Goal: Task Accomplishment & Management: Complete application form

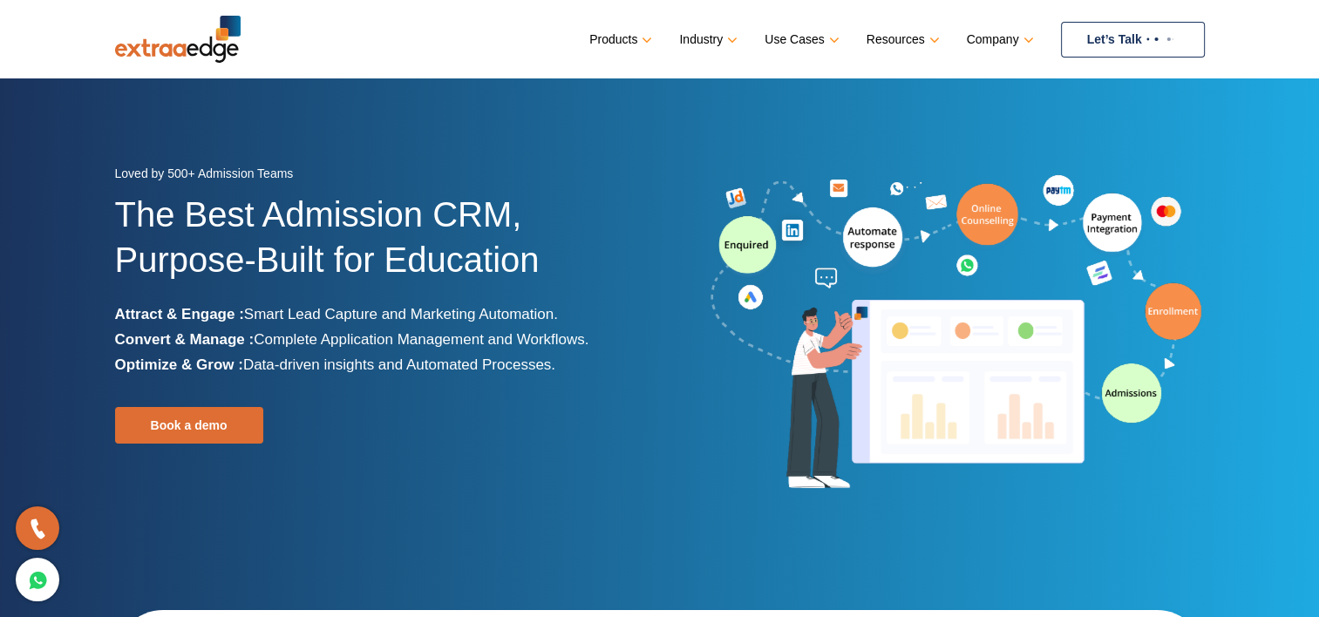
click at [1131, 37] on link "Let’s Talk" at bounding box center [1133, 40] width 144 height 36
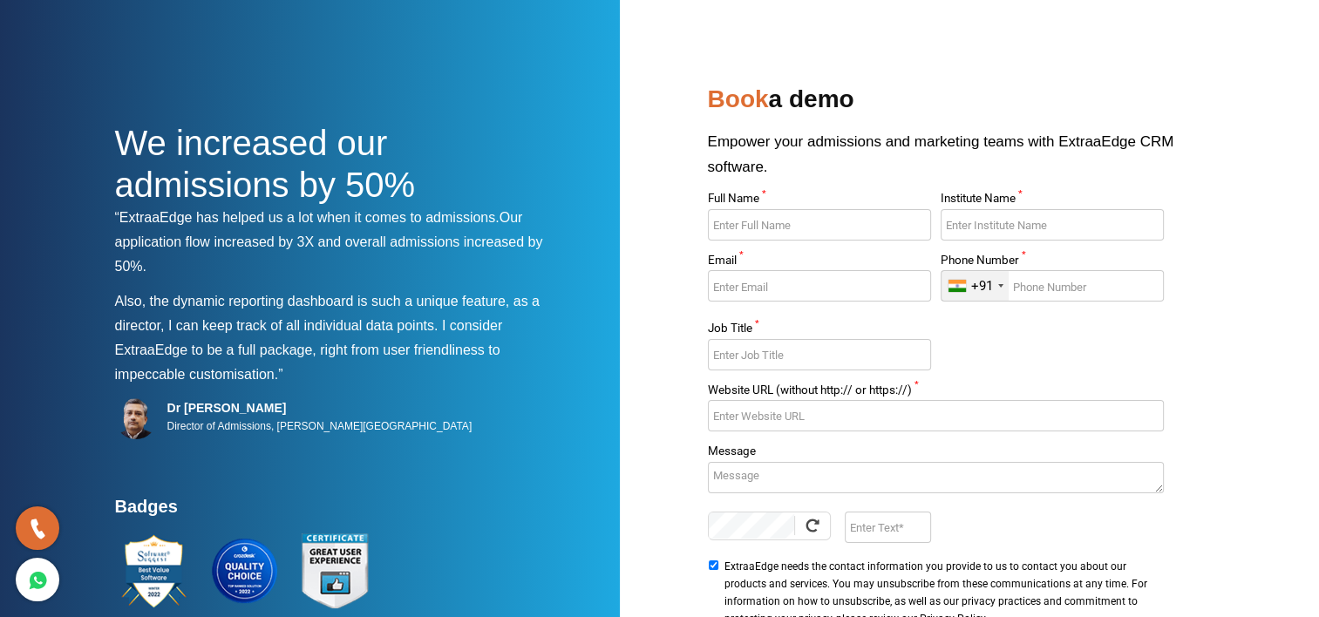
click at [836, 113] on h2 "Book a demo" at bounding box center [956, 103] width 497 height 51
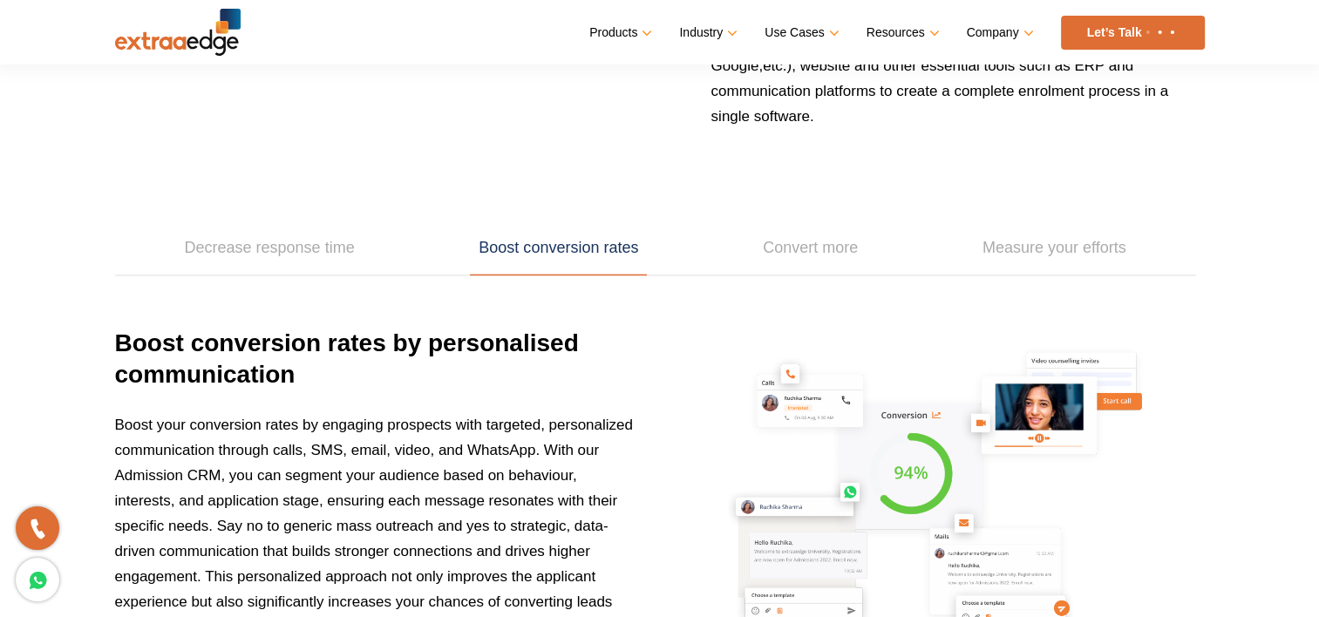
scroll to position [1832, 0]
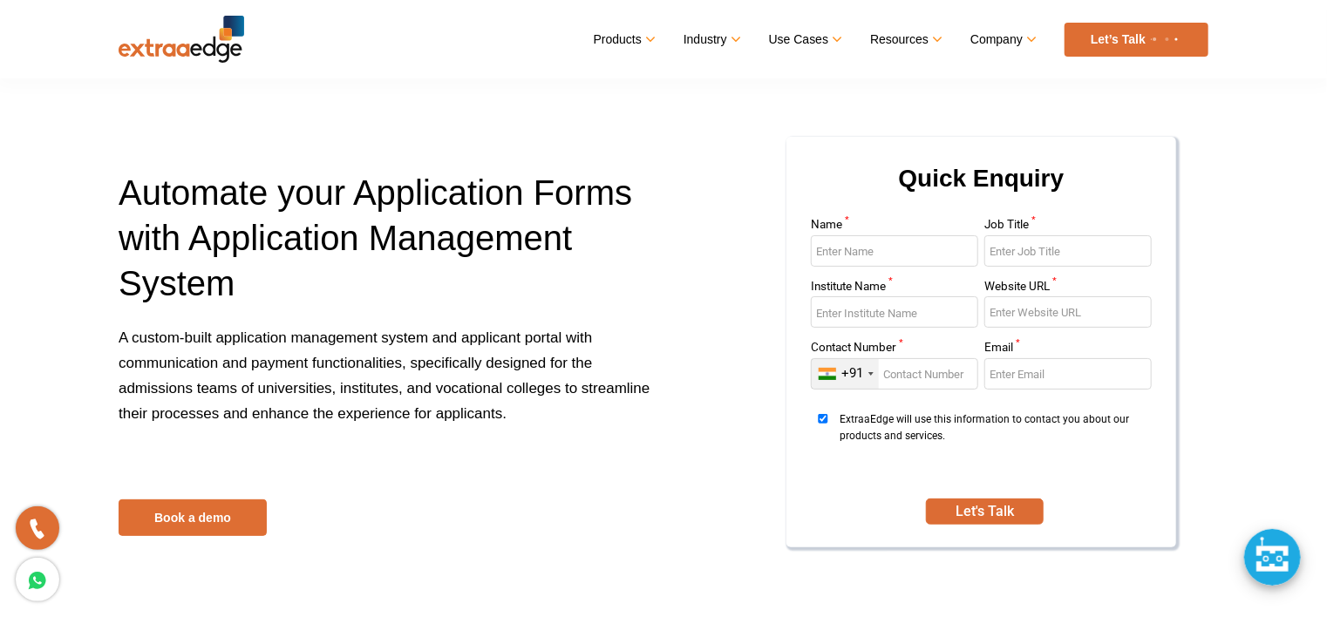
click at [877, 281] on label "Institute Name *" at bounding box center [894, 289] width 167 height 17
click at [877, 296] on input "Institute Name *" at bounding box center [894, 311] width 167 height 31
click at [881, 248] on input "Name *" at bounding box center [894, 250] width 167 height 31
click at [1224, 106] on section "Automate your Application Forms with Application Management System A custom-bui…" at bounding box center [663, 292] width 1327 height 585
click at [851, 264] on input "Name *" at bounding box center [894, 250] width 167 height 31
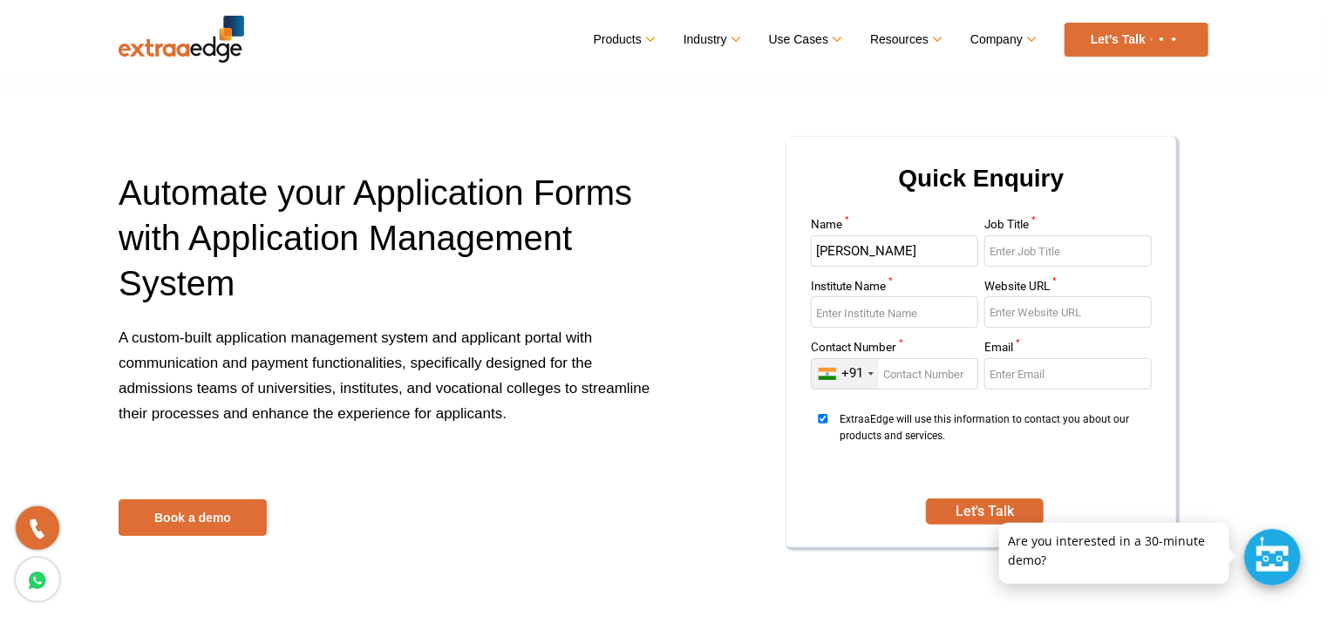
type input "[PERSON_NAME]"
type input "HR"
type input "Super 30"
type input "[DOMAIN_NAME]"
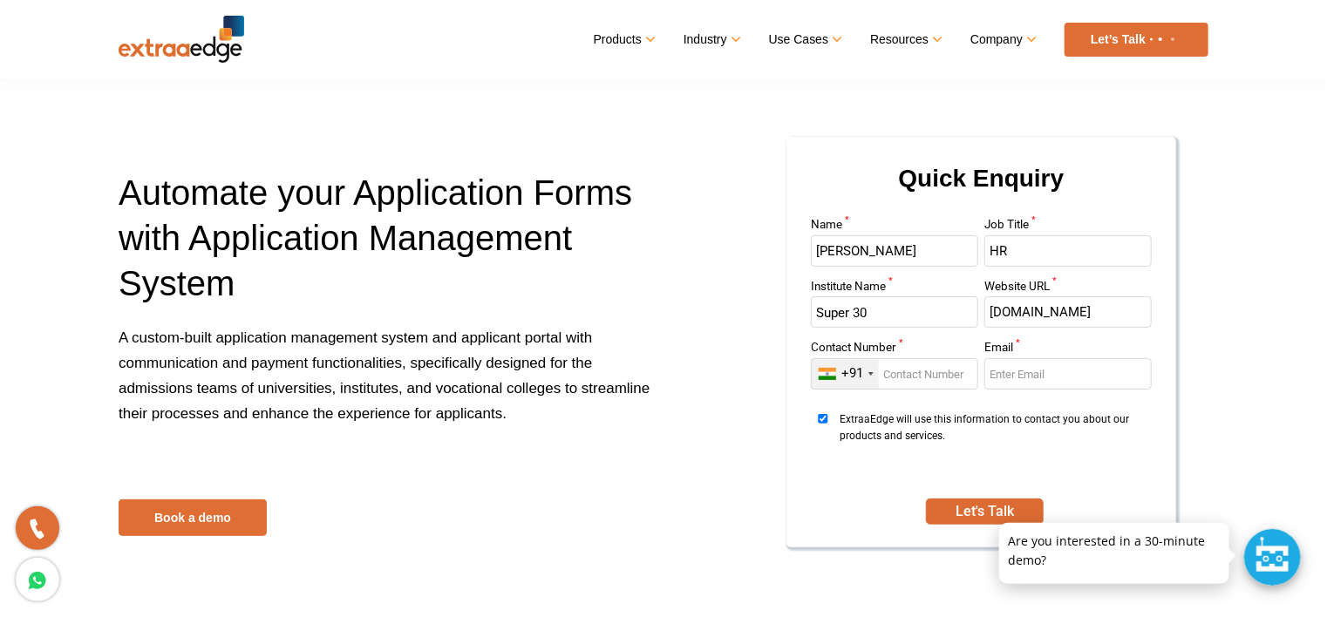
click at [925, 366] on input "Contact Number *" at bounding box center [894, 373] width 167 height 31
type input "8700344254"
click at [1051, 377] on input "Email *" at bounding box center [1067, 373] width 167 height 31
type input "[EMAIL_ADDRESS][DOMAIN_NAME]"
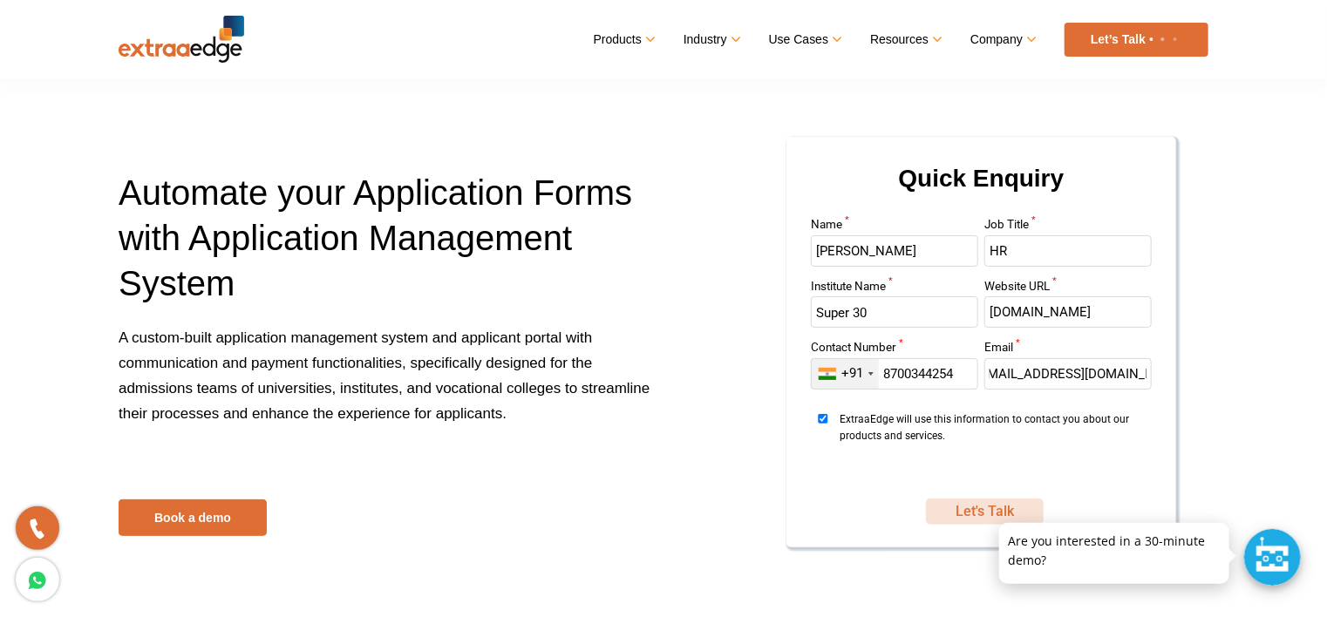
scroll to position [0, 0]
click at [972, 512] on button "Let's Talk" at bounding box center [984, 512] width 117 height 26
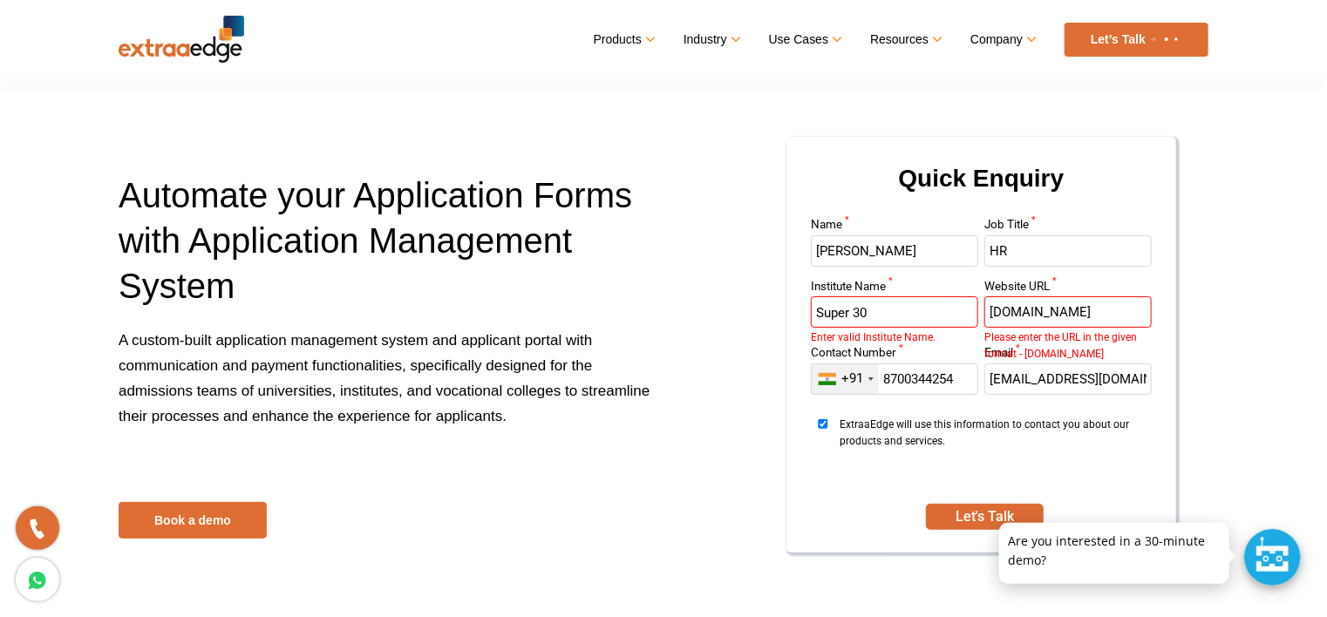
click at [995, 310] on input "[DOMAIN_NAME]" at bounding box center [1067, 311] width 167 height 31
click at [987, 313] on input "[DOMAIN_NAME]" at bounding box center [1067, 311] width 167 height 31
type input "[DOMAIN_NAME]"
drag, startPoint x: 853, startPoint y: 292, endPoint x: 868, endPoint y: 309, distance: 22.8
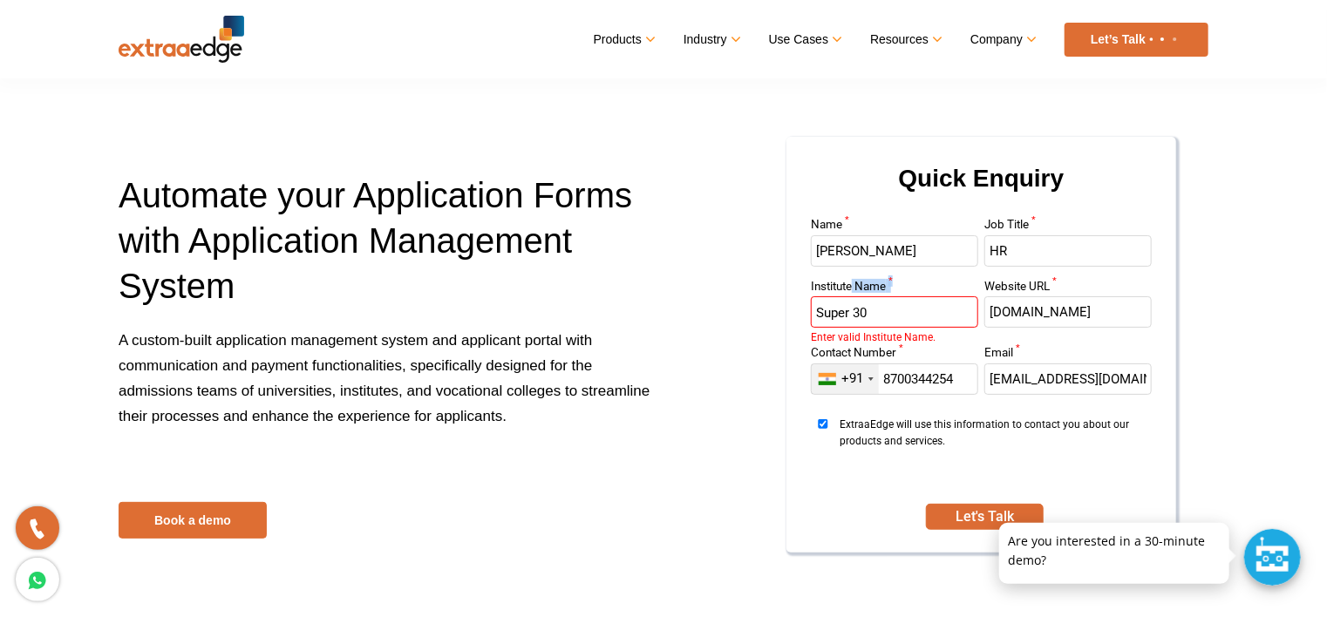
click at [862, 303] on div "Institute Name * Super 30 Enter valid Institute Name." at bounding box center [894, 314] width 167 height 67
click at [860, 311] on input "Super 30" at bounding box center [894, 311] width 167 height 31
click at [857, 310] on input "Super 30" at bounding box center [894, 311] width 167 height 31
click at [853, 308] on input "Super 30" at bounding box center [894, 311] width 167 height 31
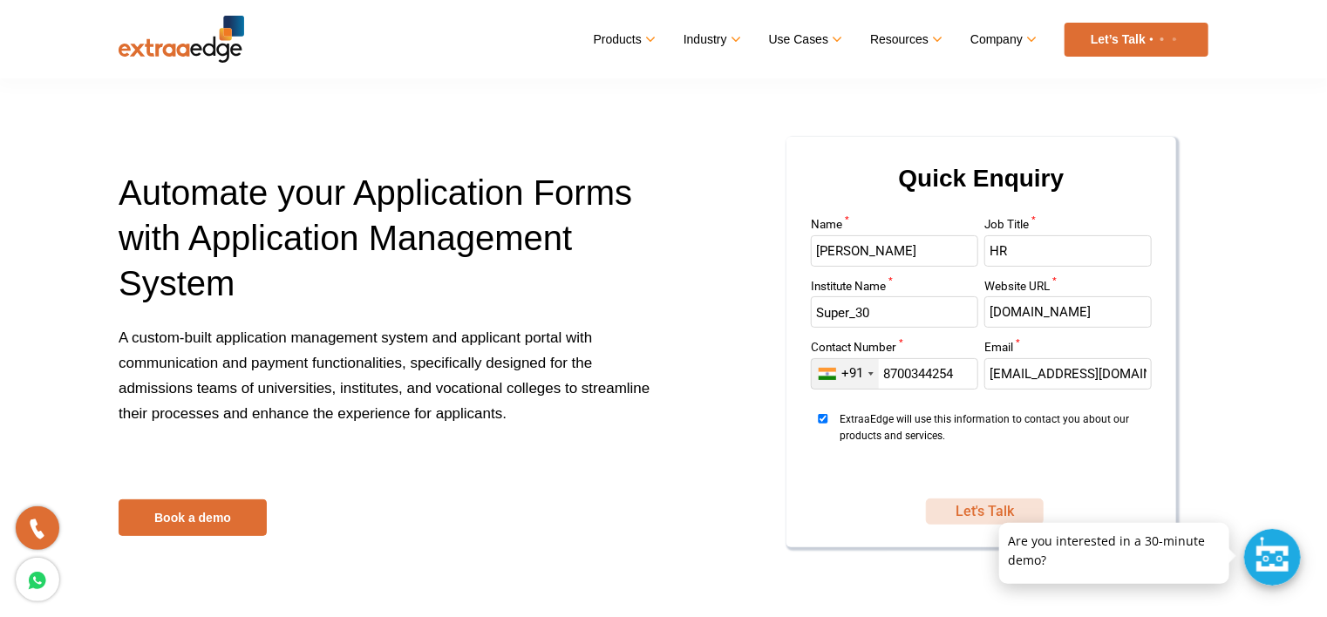
click at [976, 513] on button "Let's Talk" at bounding box center [984, 512] width 117 height 26
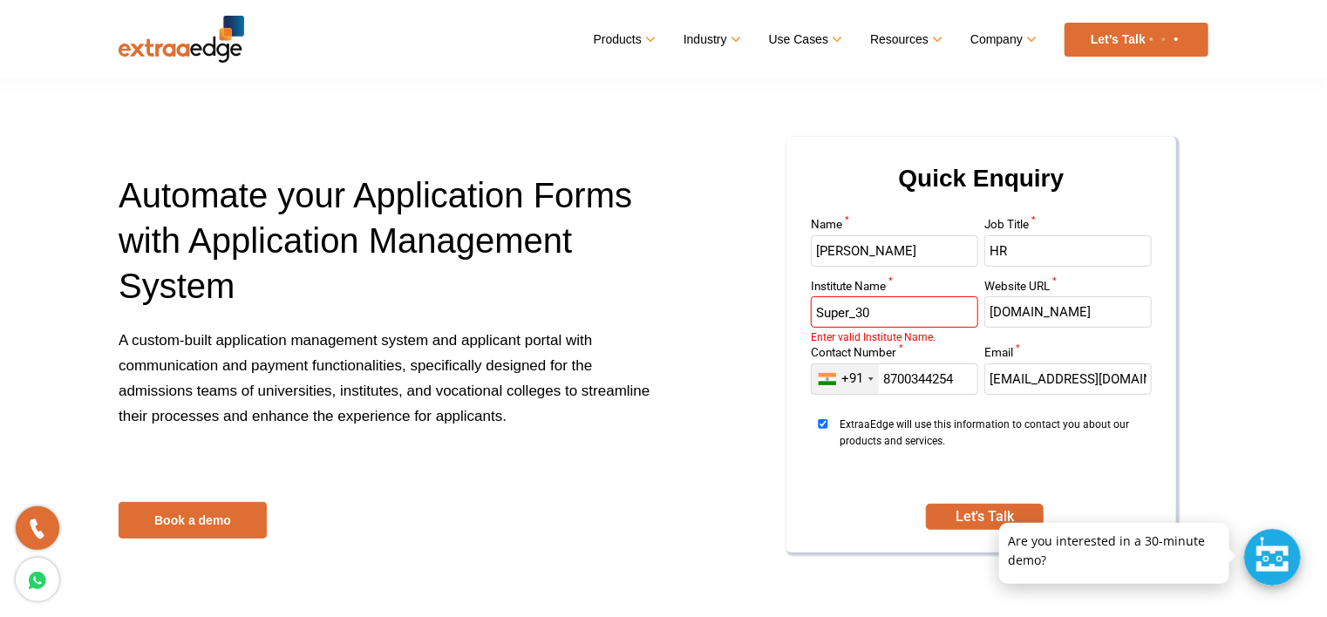
click at [920, 311] on input "Super_30" at bounding box center [894, 311] width 167 height 31
drag, startPoint x: 912, startPoint y: 311, endPoint x: 736, endPoint y: 301, distance: 176.4
click at [736, 301] on div "Quick Enquiry Name * [PERSON_NAME] Job Title * HR Institute Name * Super_30 Ent…" at bounding box center [942, 356] width 558 height 442
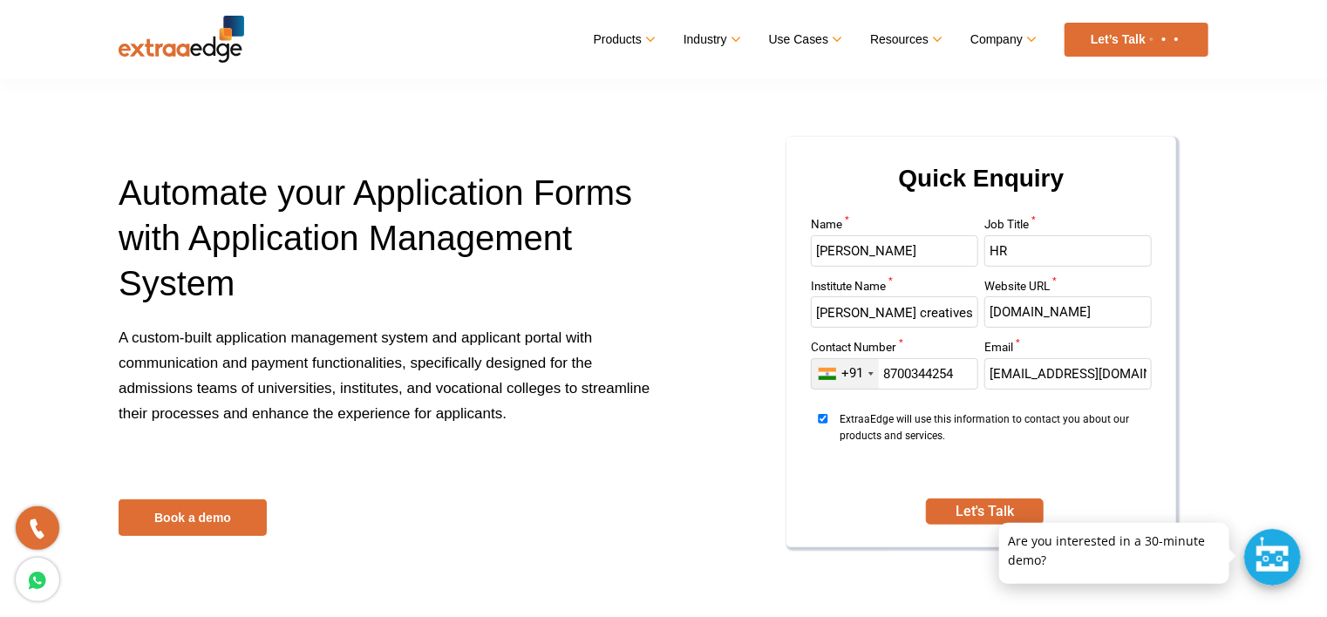
type input "[PERSON_NAME] creatives"
click at [985, 498] on div "Let's Talk" at bounding box center [984, 512] width 355 height 29
click at [984, 507] on button "Let's Talk" at bounding box center [984, 512] width 117 height 26
